Goal: Information Seeking & Learning: Compare options

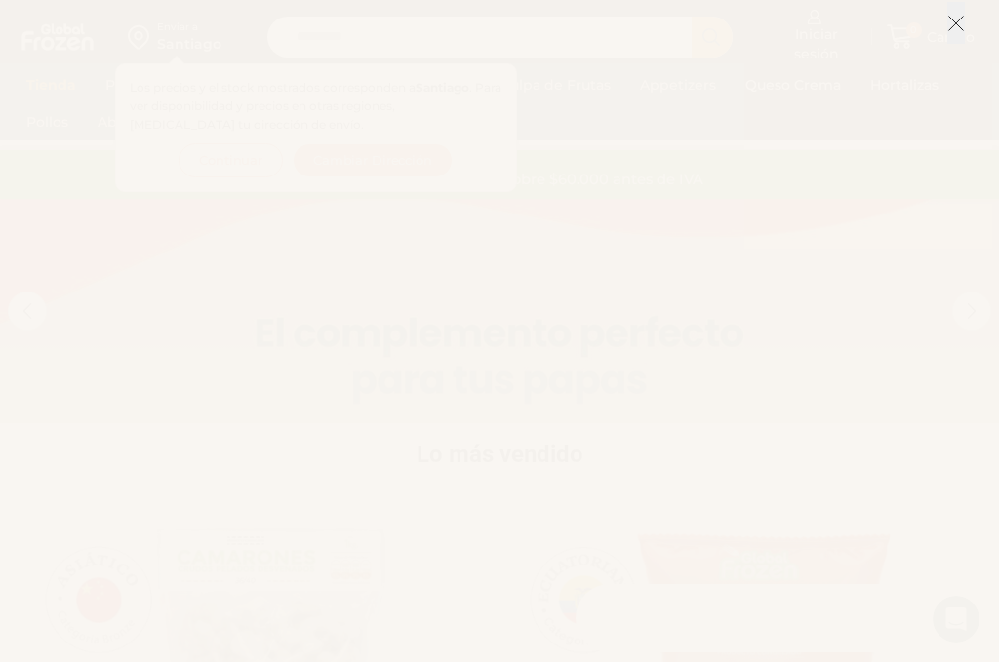
click at [963, 20] on icon at bounding box center [956, 24] width 18 height 18
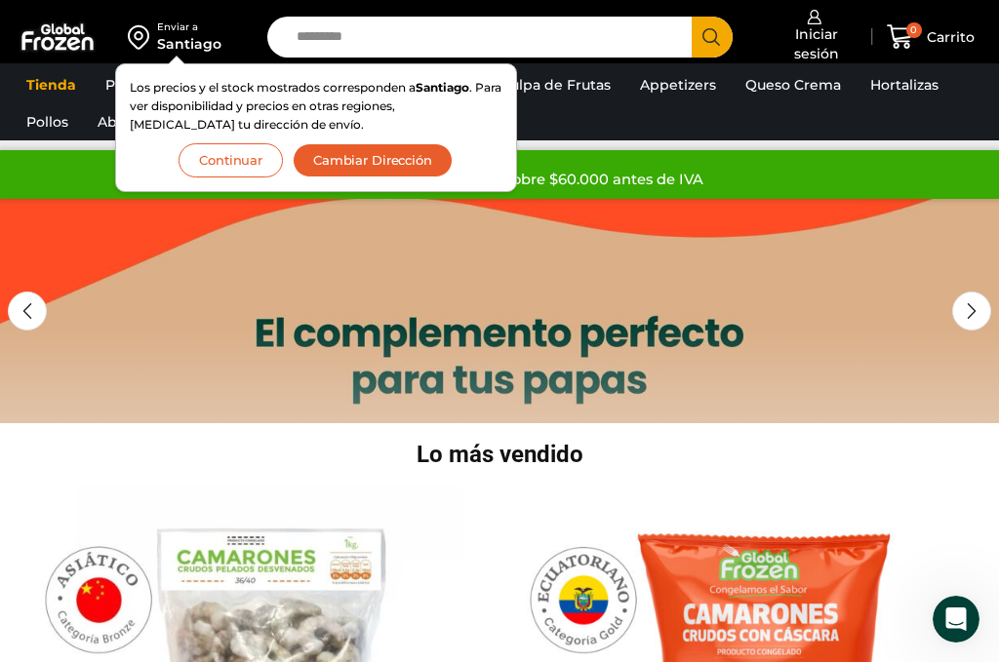
click at [231, 150] on button "Continuar" at bounding box center [230, 160] width 104 height 34
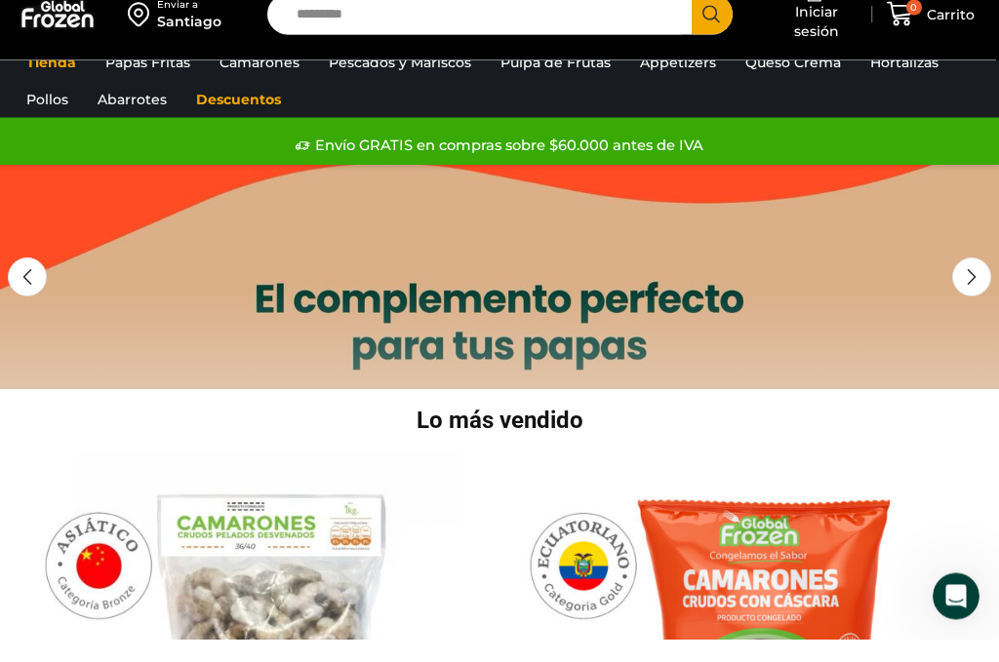
scroll to position [26, 0]
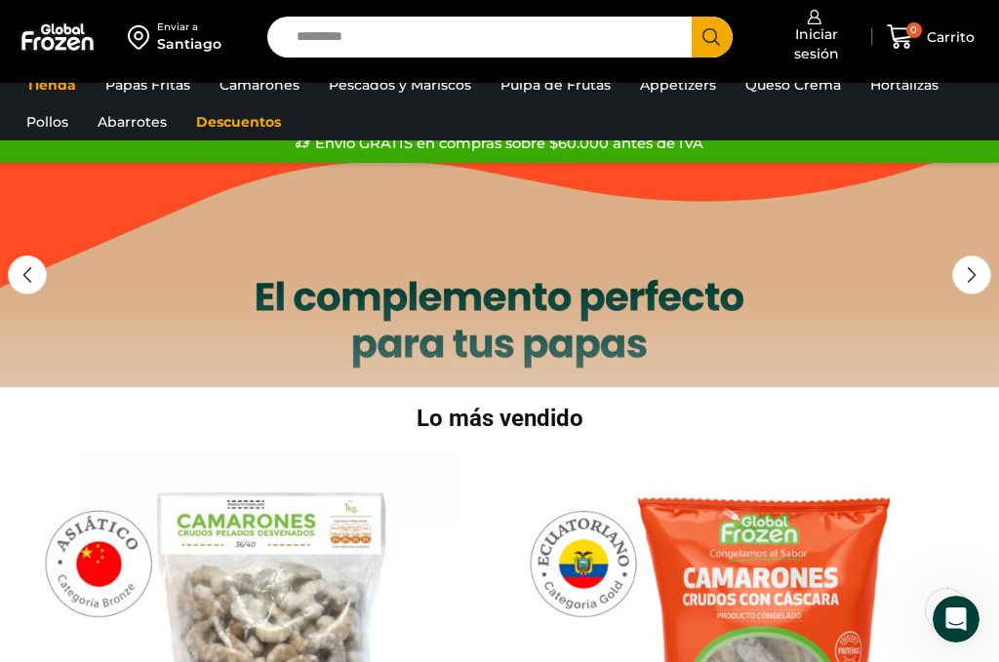
click at [0, 0] on link "Camarones Cocidos Pelados" at bounding box center [0, 0] width 0 height 0
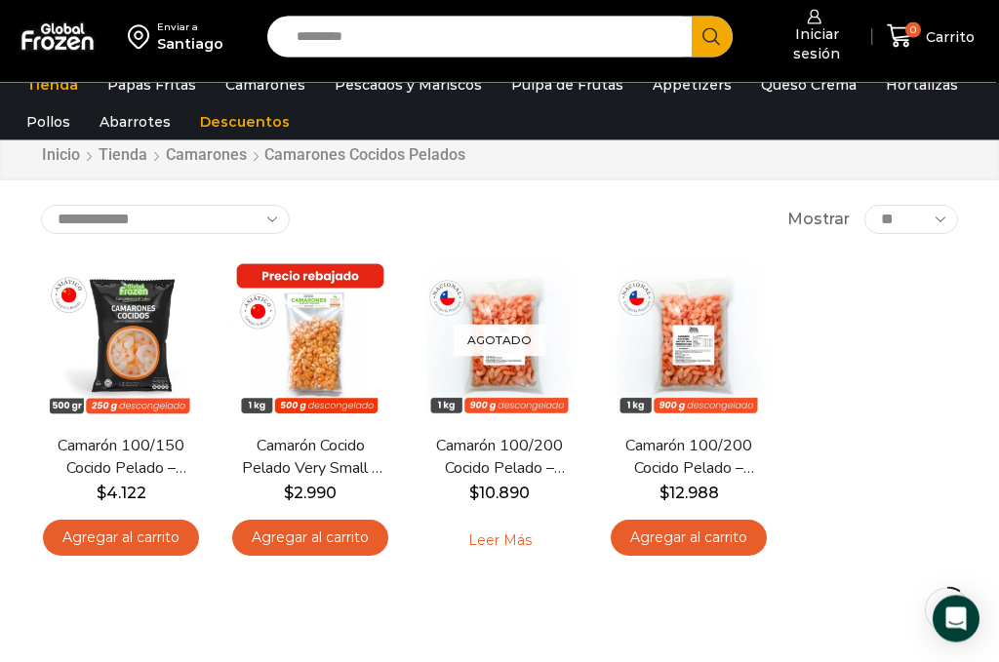
scroll to position [54, 0]
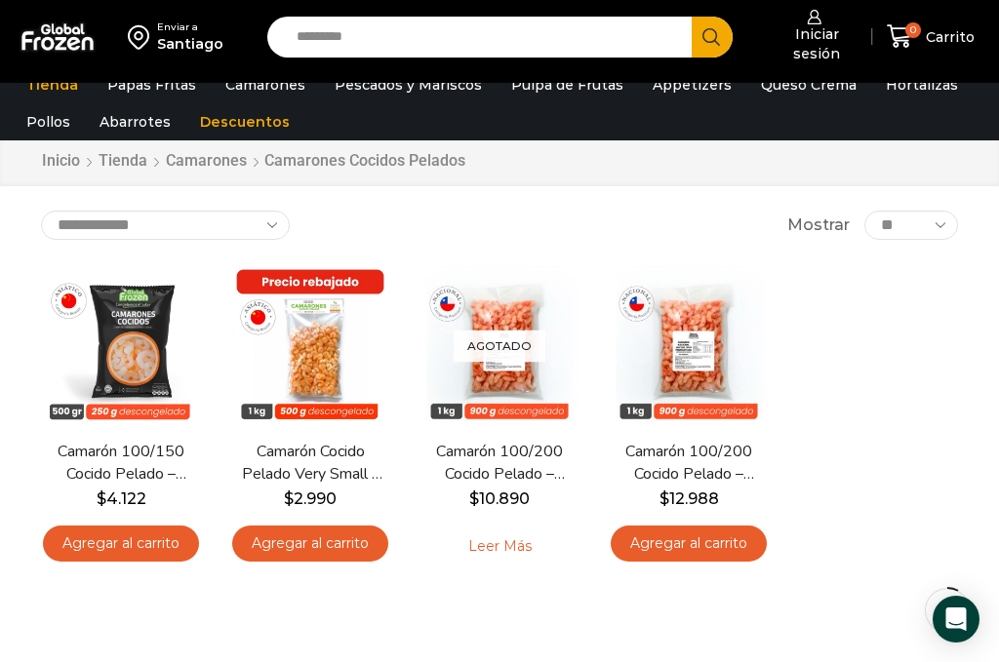
click at [0, 0] on link "Camarones Cocidos Pelados sin Vena" at bounding box center [0, 0] width 0 height 0
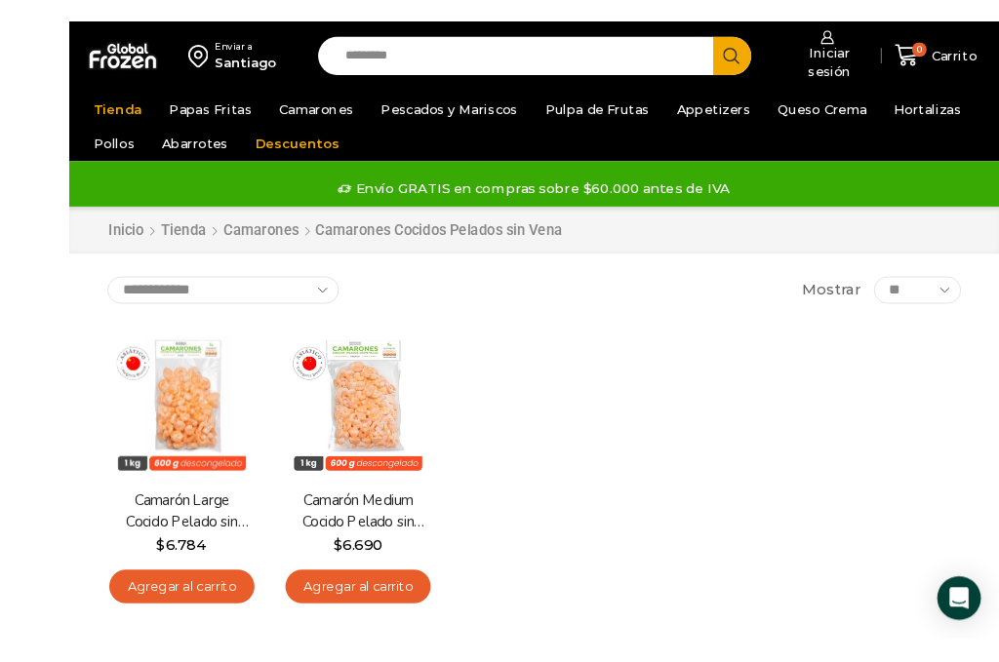
scroll to position [19, 0]
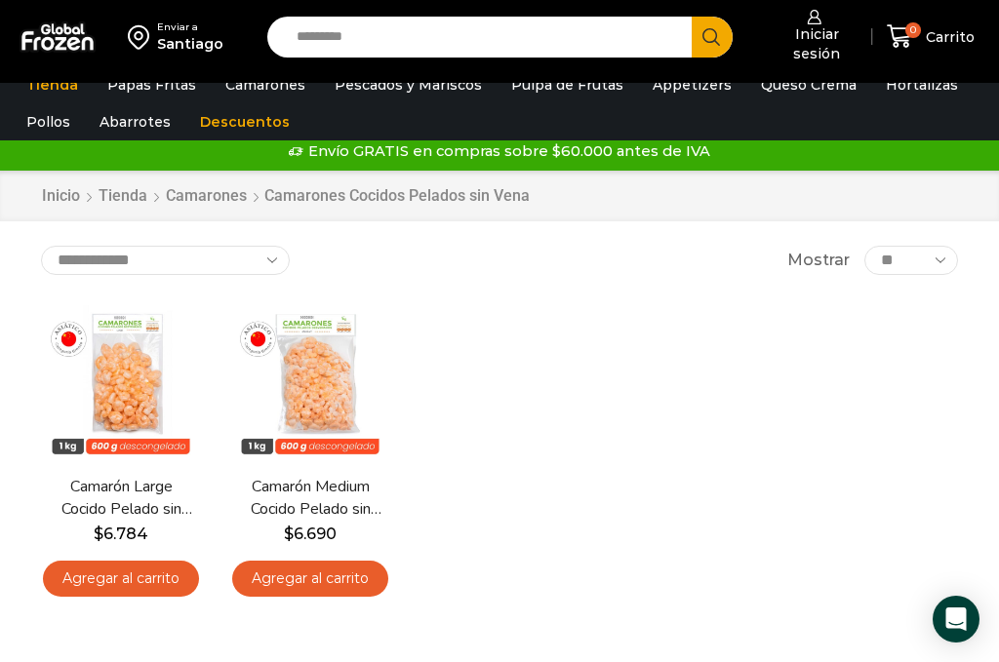
click at [151, 574] on link "Agregar al carrito" at bounding box center [121, 579] width 156 height 36
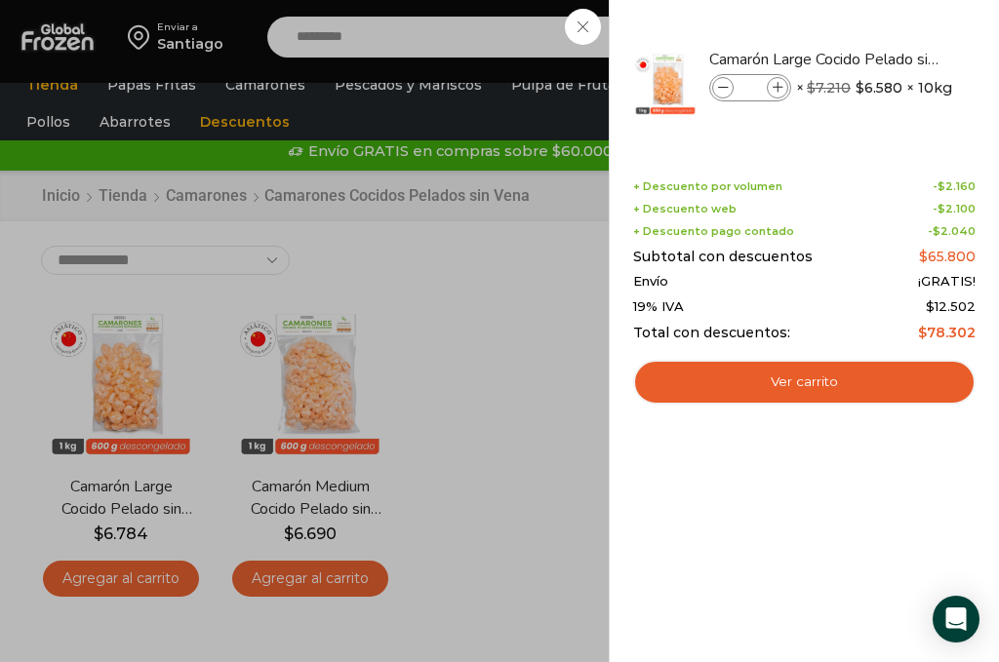
click at [882, 16] on div "1 Carrito 1 1 Shopping Cart *" at bounding box center [931, 37] width 98 height 46
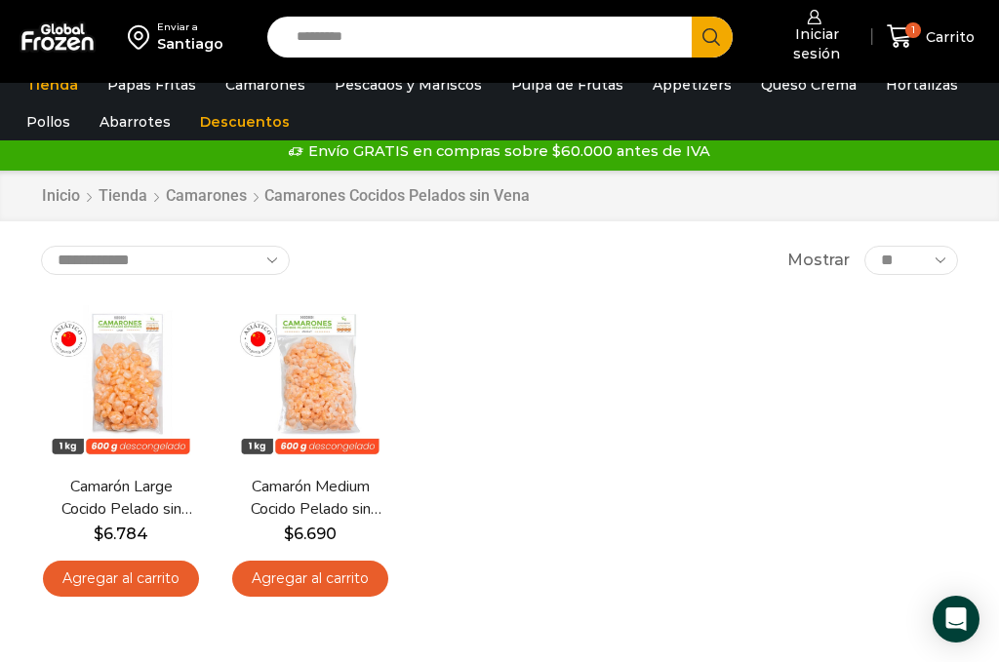
click at [130, 369] on img at bounding box center [121, 381] width 160 height 160
click at [154, 424] on span "Vista Rápida" at bounding box center [120, 430] width 120 height 34
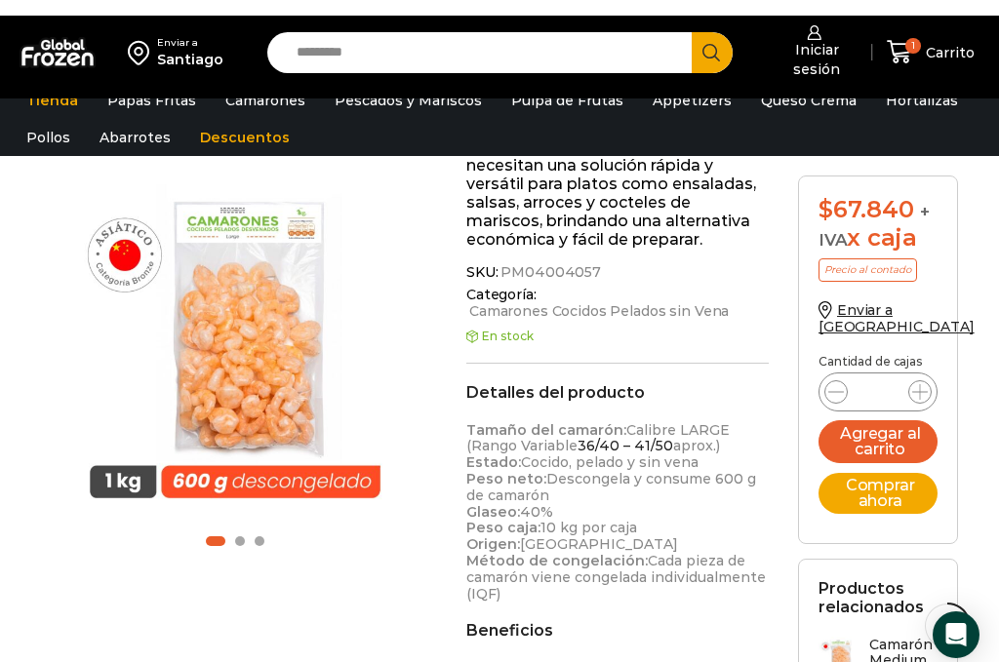
scroll to position [500, 0]
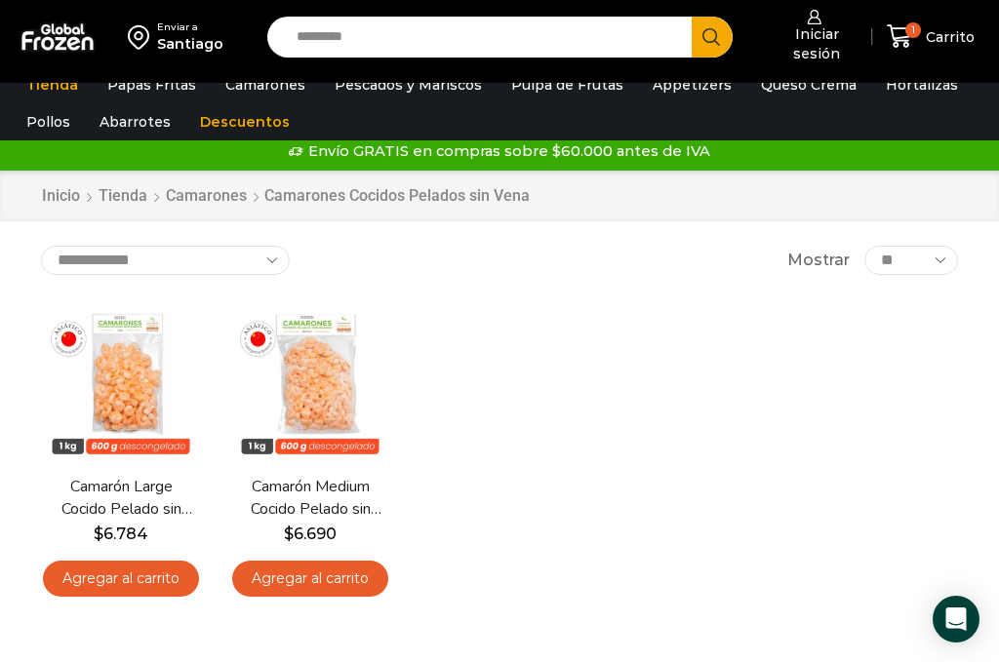
scroll to position [19, 0]
click at [0, 0] on link "Camarones Cocidos Pelados" at bounding box center [0, 0] width 0 height 0
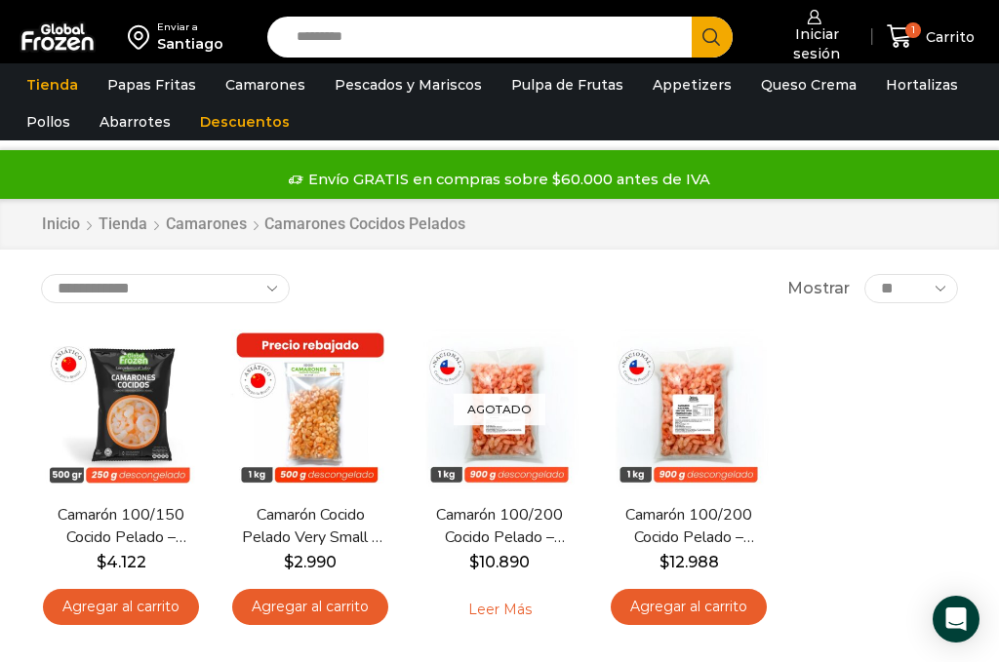
click at [151, 398] on img at bounding box center [121, 410] width 160 height 160
click at [510, 441] on span "Vista Rápida" at bounding box center [499, 458] width 120 height 34
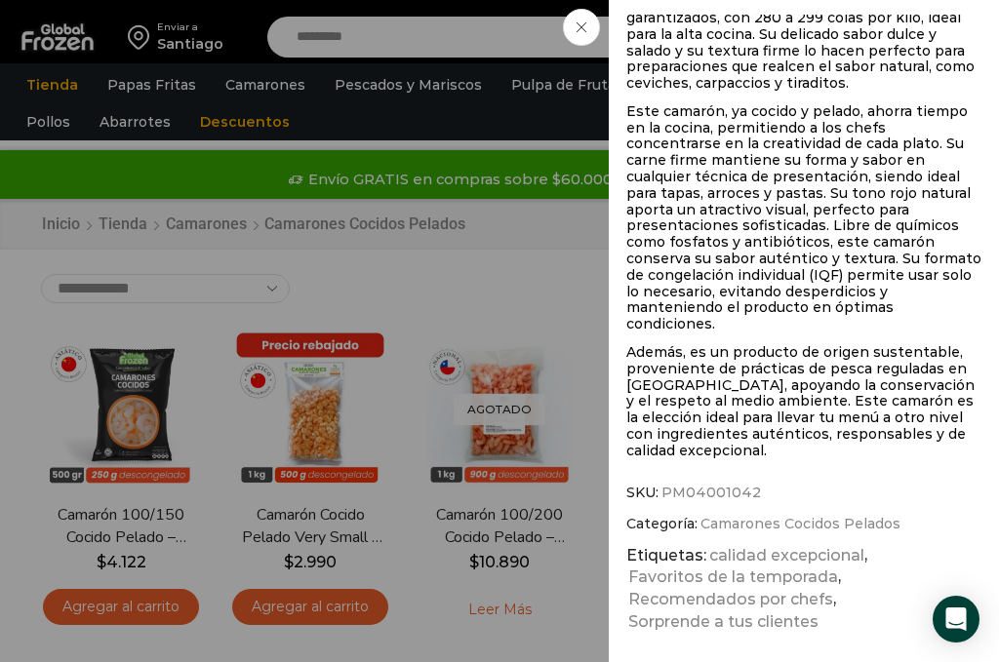
scroll to position [681, 0]
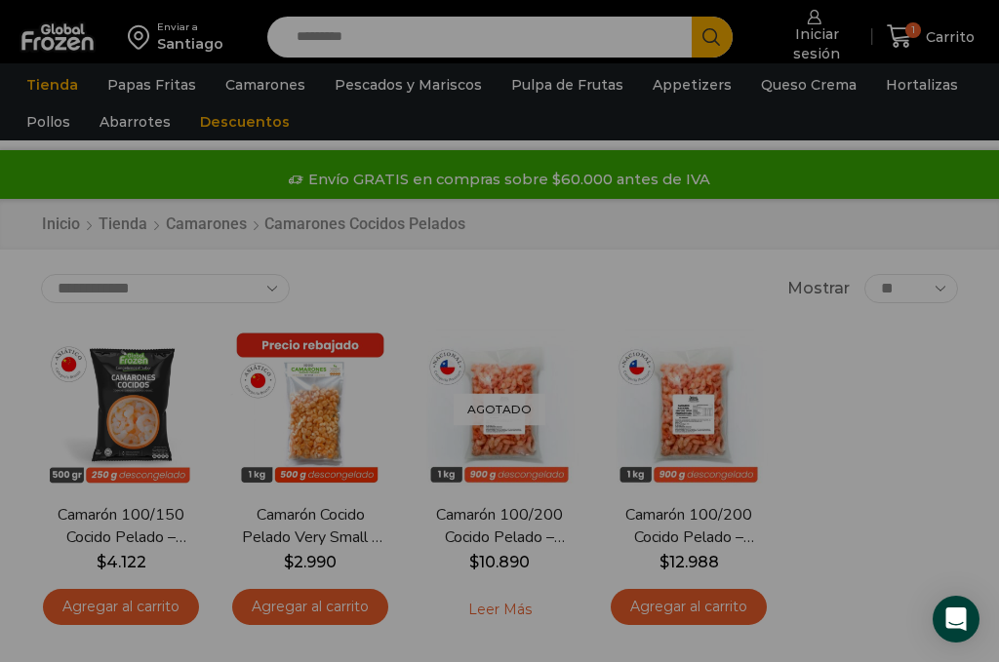
click at [556, 287] on div "**********" at bounding box center [499, 465] width 946 height 382
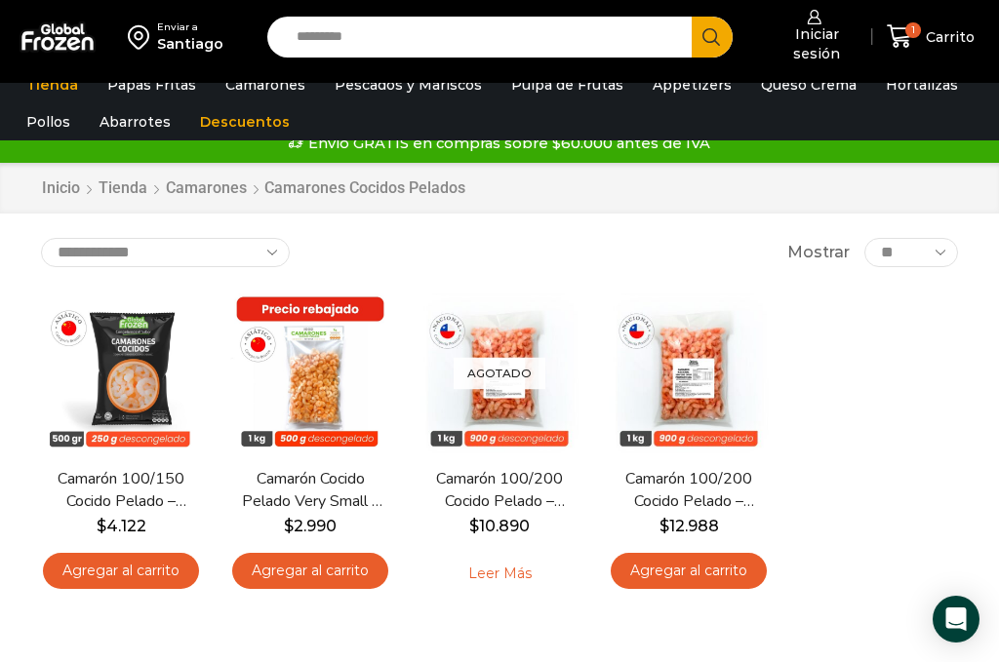
scroll to position [0, 0]
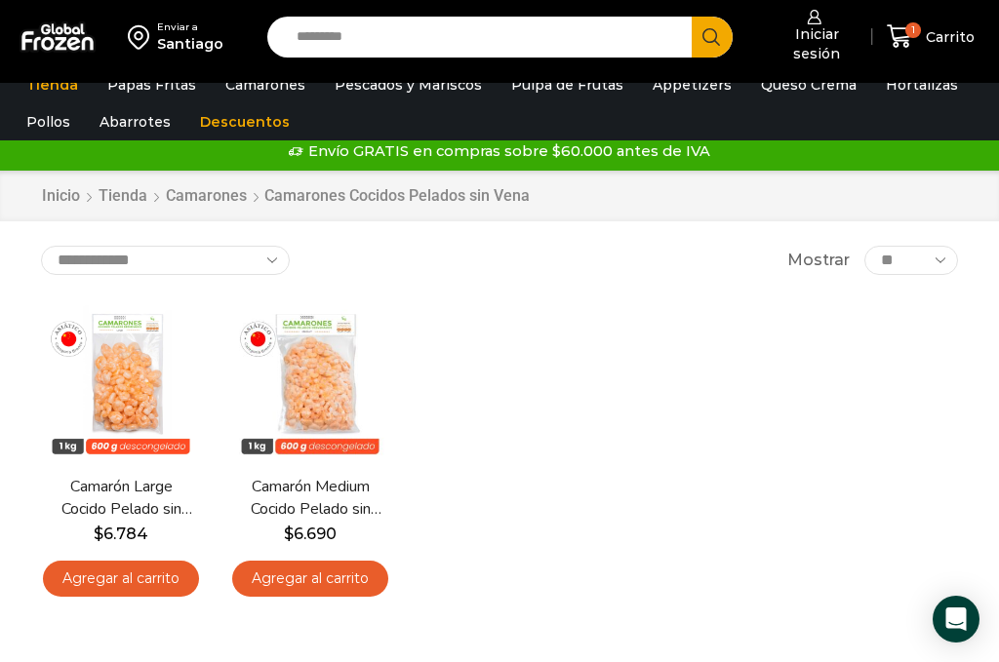
scroll to position [19, 0]
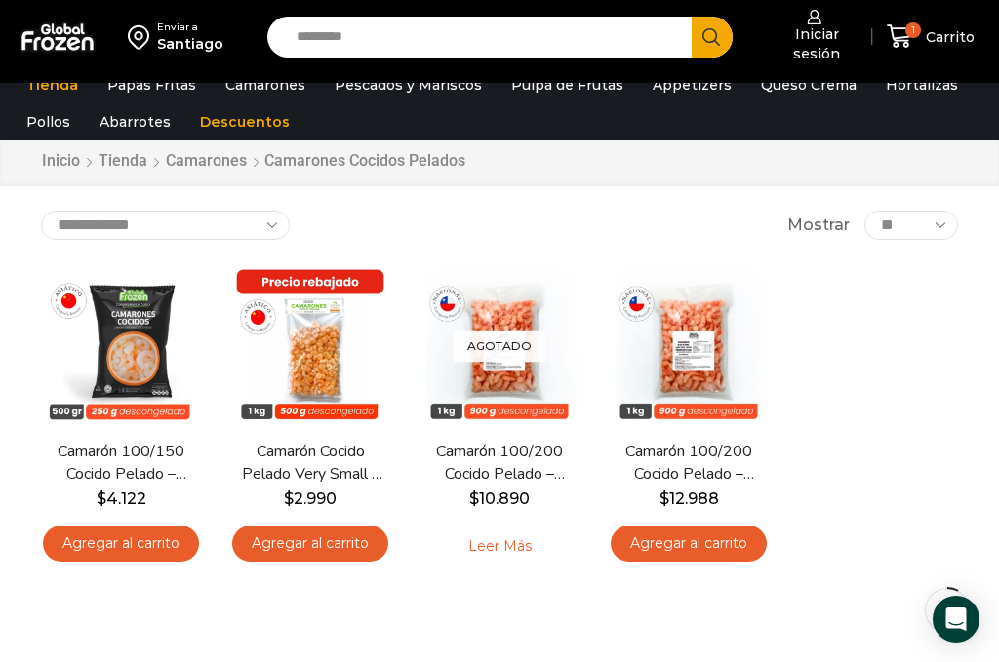
scroll to position [54, 0]
click at [695, 362] on img at bounding box center [689, 346] width 160 height 160
